Goal: Task Accomplishment & Management: Manage account settings

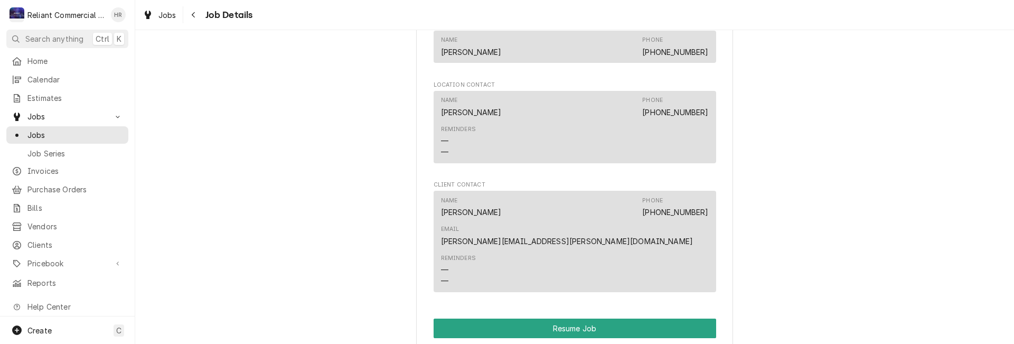
scroll to position [898, 0]
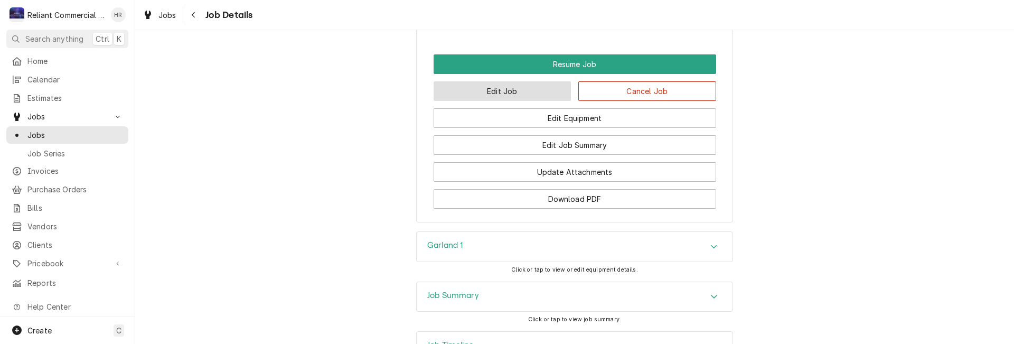
click at [525, 81] on button "Edit Job" at bounding box center [503, 91] width 138 height 20
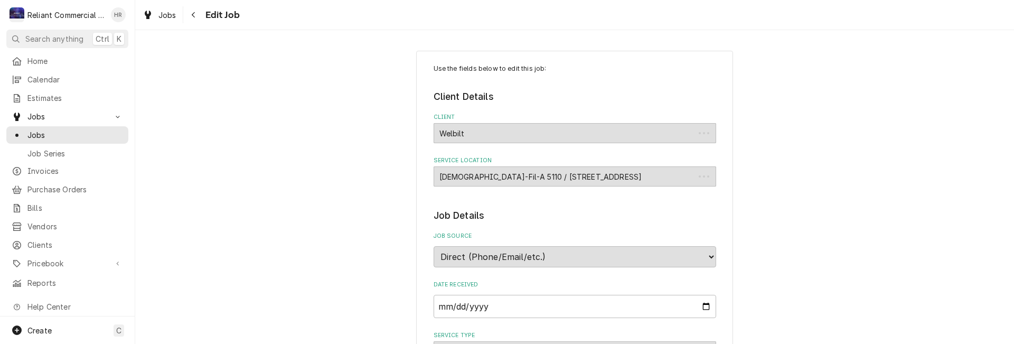
type textarea "x"
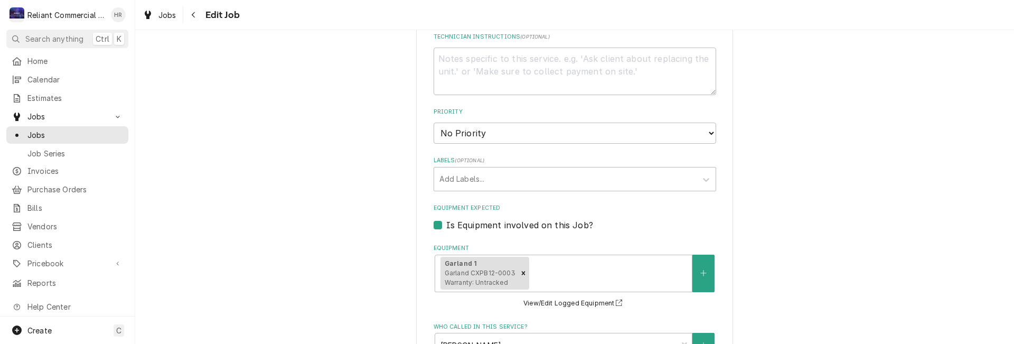
scroll to position [687, 0]
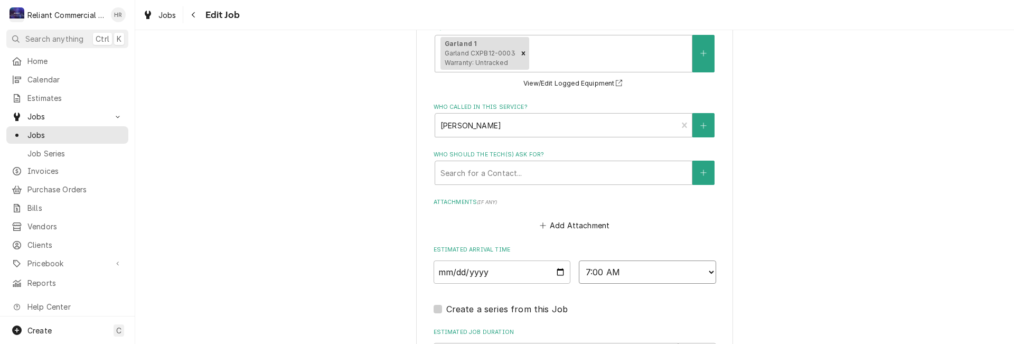
click at [706, 269] on select "AM / PM 6:00 AM 6:15 AM 6:30 AM 6:45 AM 7:00 AM 7:15 AM 7:30 AM 7:45 AM 8:00 AM…" at bounding box center [647, 271] width 137 height 23
select select "09:00:00"
click at [579, 260] on select "AM / PM 6:00 AM 6:15 AM 6:30 AM 6:45 AM 7:00 AM 7:15 AM 7:30 AM 7:45 AM 8:00 AM…" at bounding box center [647, 271] width 137 height 23
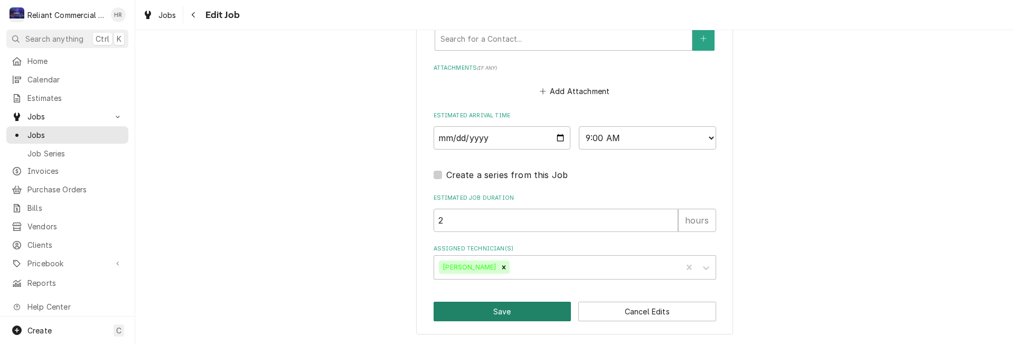
click at [531, 316] on button "Save" at bounding box center [503, 312] width 138 height 20
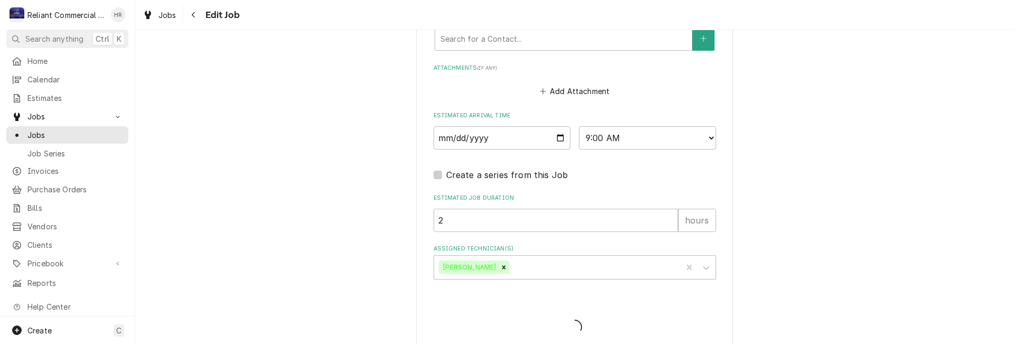
type textarea "x"
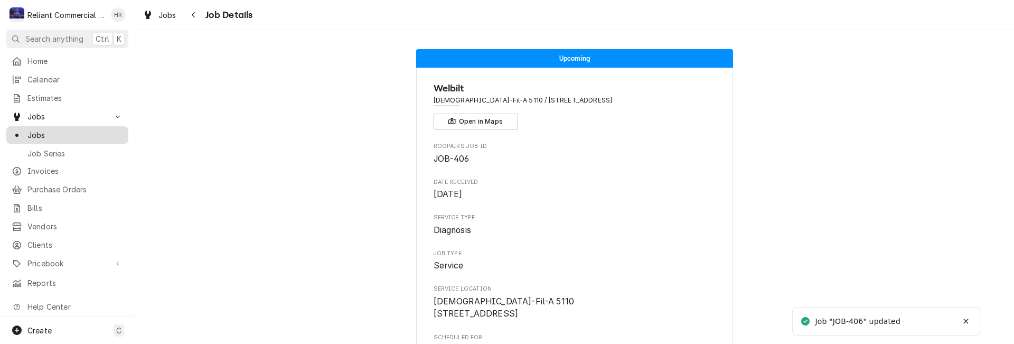
click at [59, 134] on span "Jobs" at bounding box center [75, 134] width 96 height 11
